Goal: Register for event/course

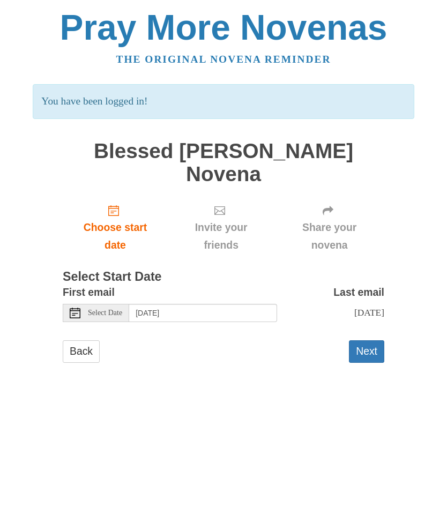
click at [223, 219] on span "Invite your friends" at bounding box center [220, 236] width 85 height 35
click at [368, 340] on button "Next" at bounding box center [366, 351] width 35 height 22
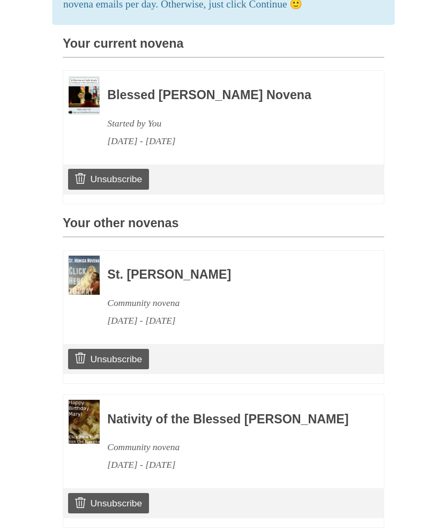
scroll to position [285, 0]
click at [115, 493] on link "Unsubscribe" at bounding box center [108, 503] width 81 height 20
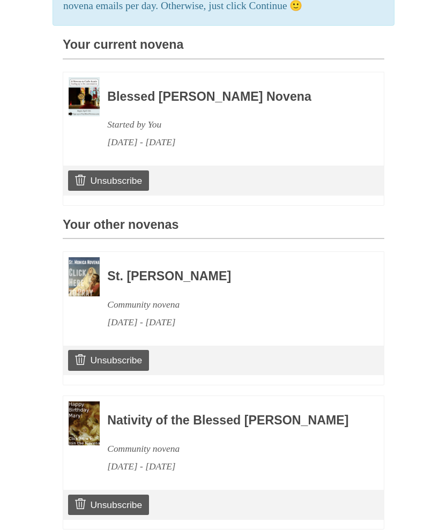
scroll to position [335, 0]
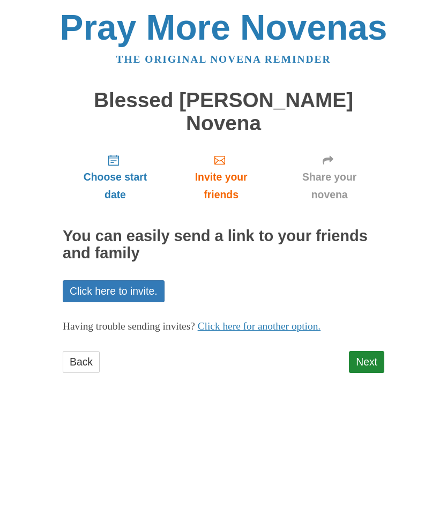
click at [113, 280] on link "Click here to invite." at bounding box center [114, 291] width 102 height 22
click at [371, 351] on link "Next" at bounding box center [366, 362] width 35 height 22
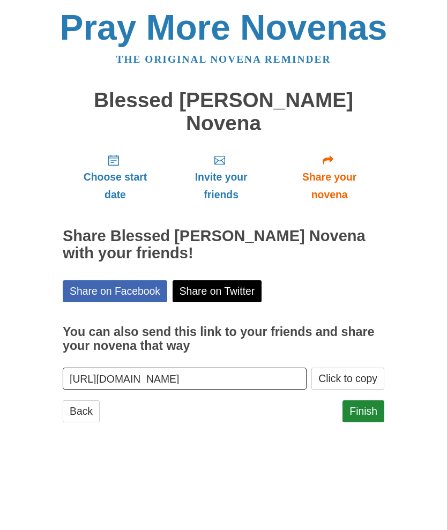
click at [368, 400] on link "Finish" at bounding box center [363, 411] width 42 height 22
